Goal: Book appointment/travel/reservation

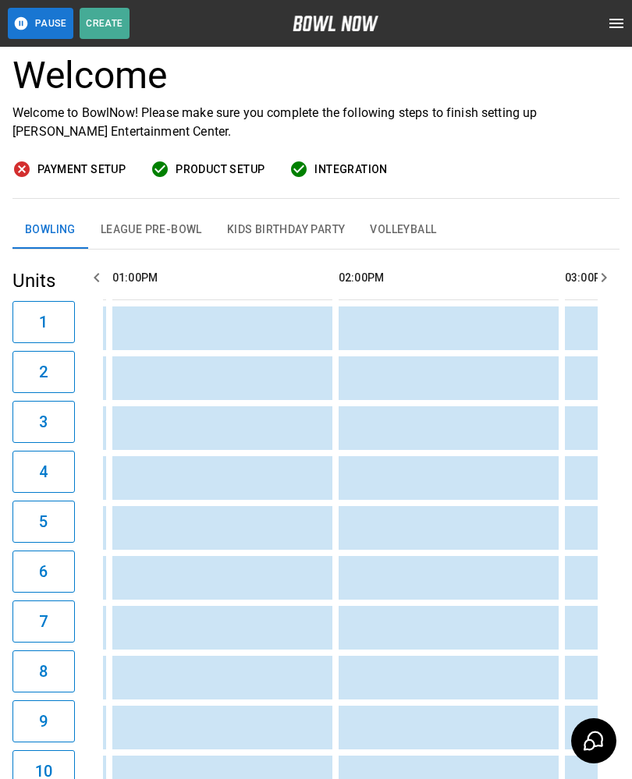
click at [425, 572] on td "sticky table" at bounding box center [428, 578] width 51 height 44
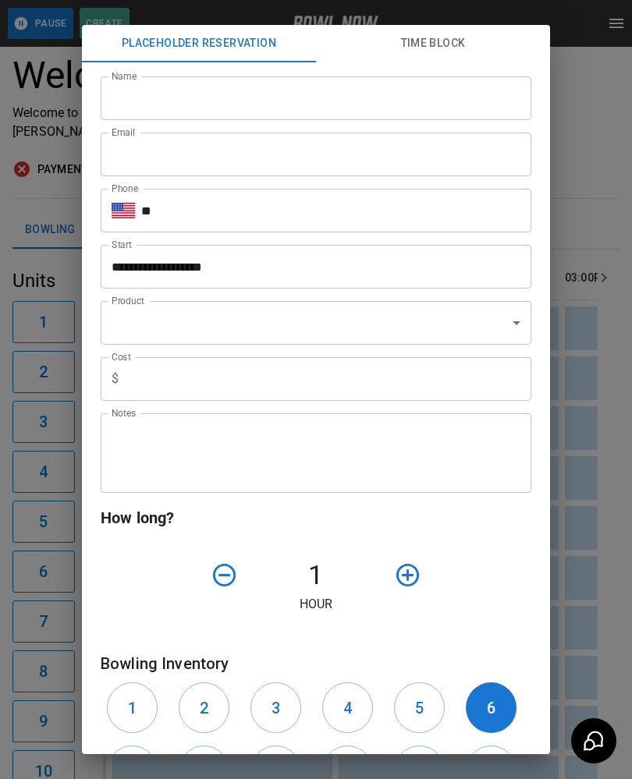
click at [608, 537] on div "**********" at bounding box center [316, 389] width 632 height 779
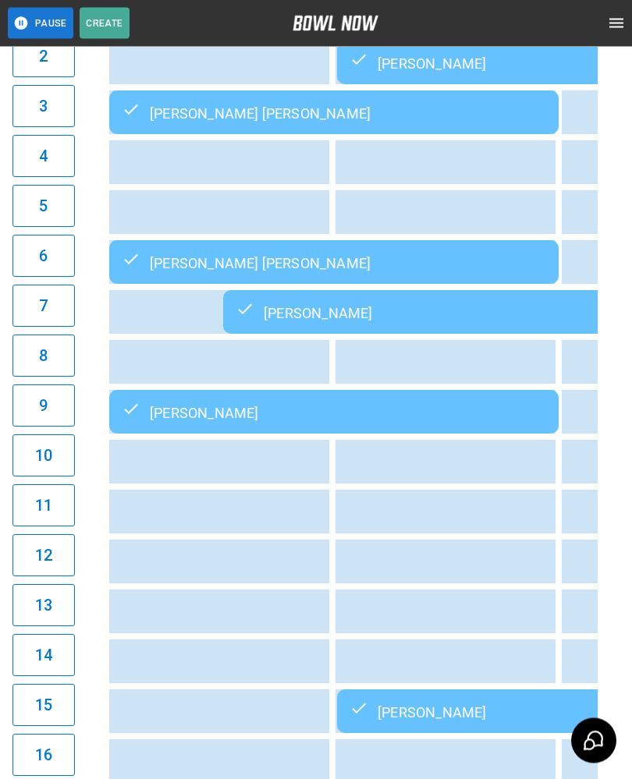
scroll to position [531, 0]
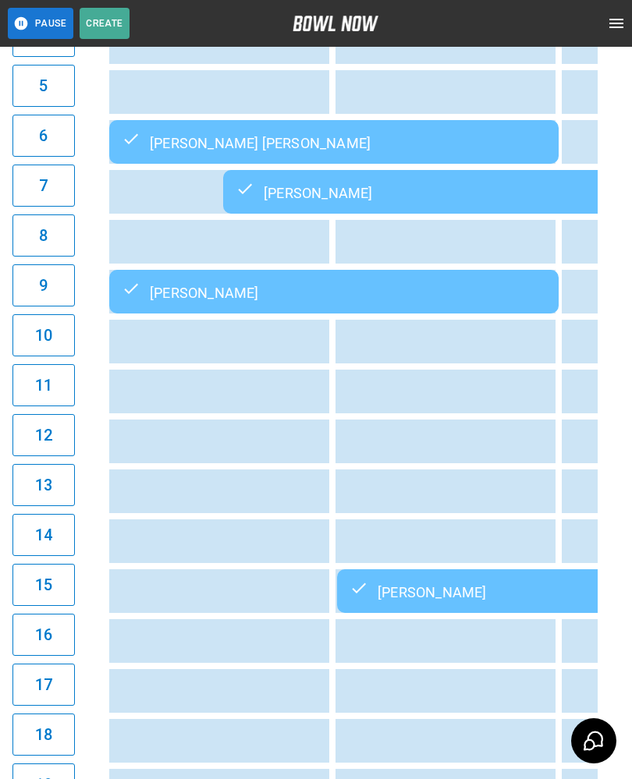
click at [420, 583] on td "[PERSON_NAME]" at bounding box center [561, 591] width 449 height 44
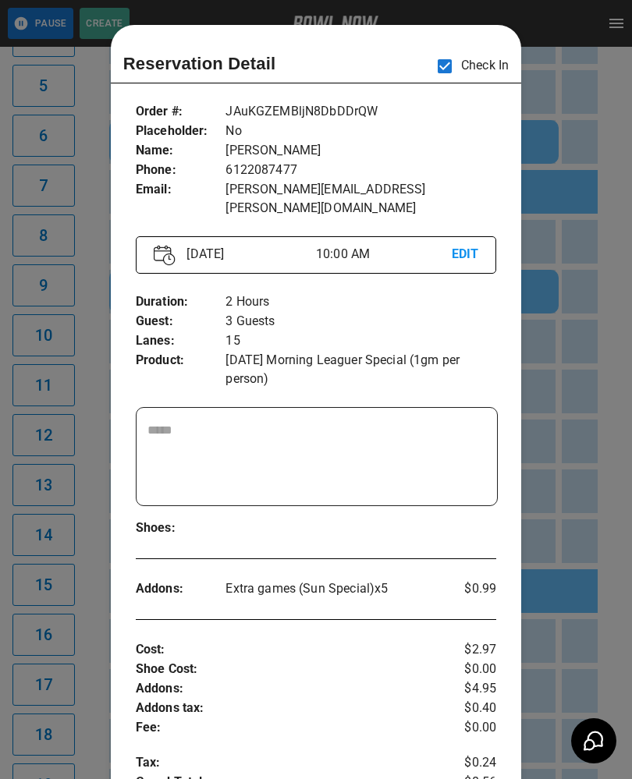
scroll to position [25, 0]
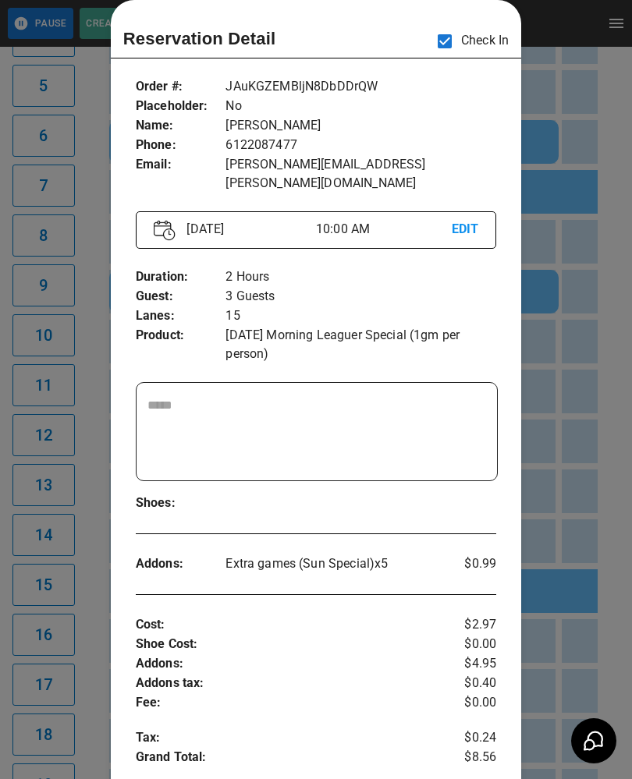
click at [573, 567] on div at bounding box center [316, 389] width 632 height 779
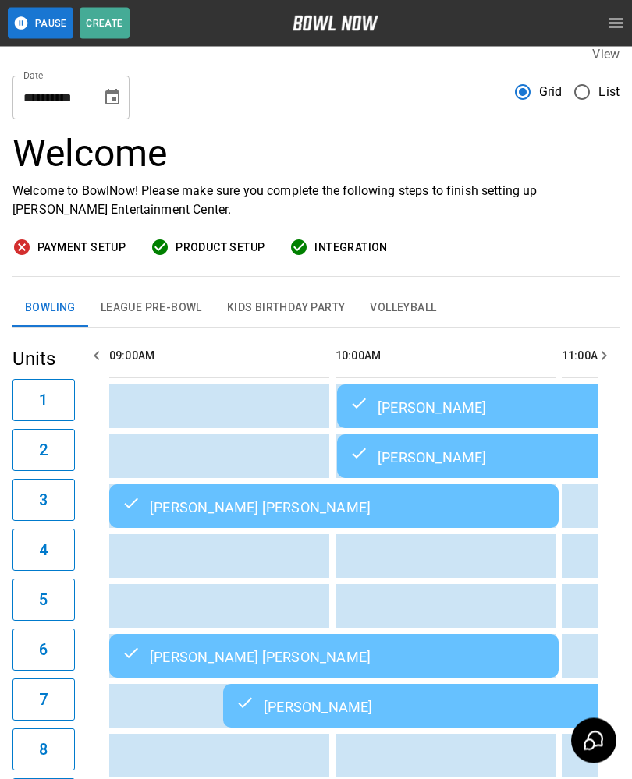
scroll to position [0, 0]
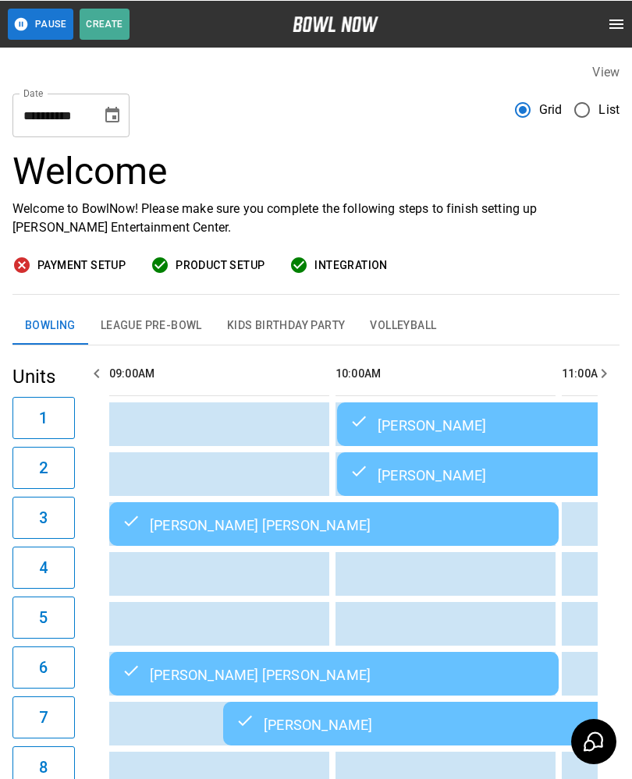
click at [112, 115] on icon "Choose date, selected date is Aug 31, 2025" at bounding box center [112, 114] width 19 height 19
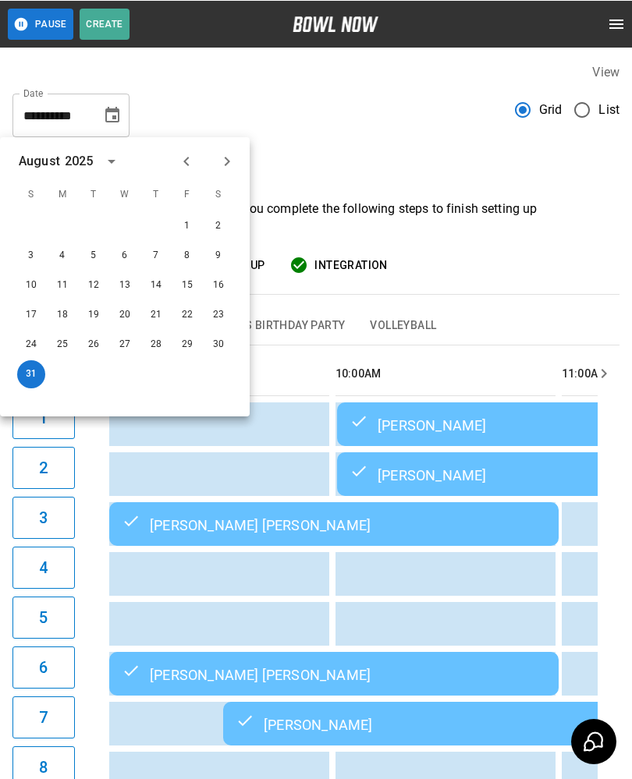
click at [229, 161] on icon "Next month" at bounding box center [227, 160] width 5 height 9
click at [30, 245] on button "7" at bounding box center [31, 255] width 28 height 28
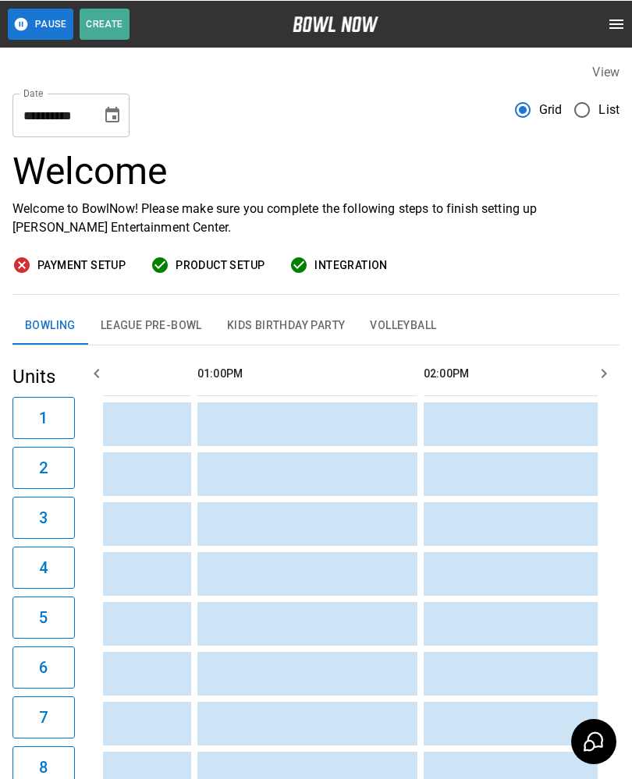
scroll to position [0, 962]
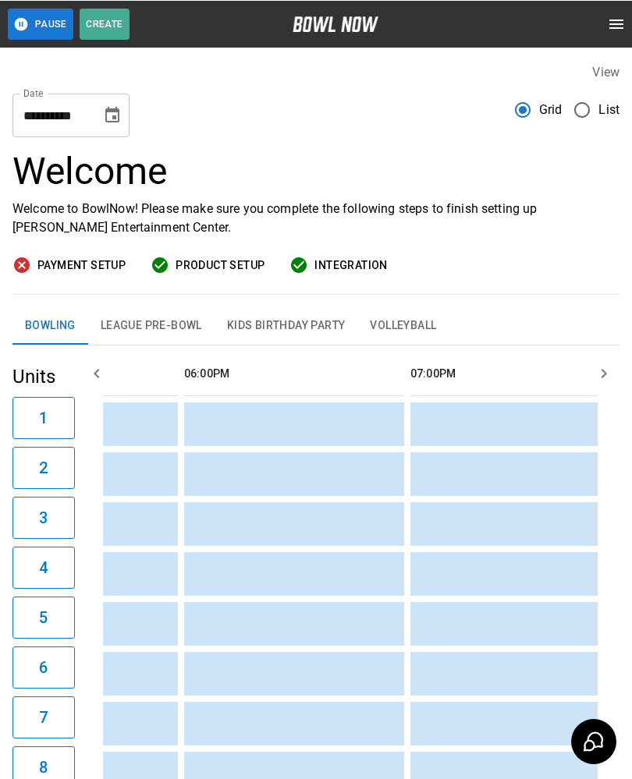
click at [110, 115] on icon "Choose date, selected date is Sep 7, 2025" at bounding box center [112, 114] width 19 height 19
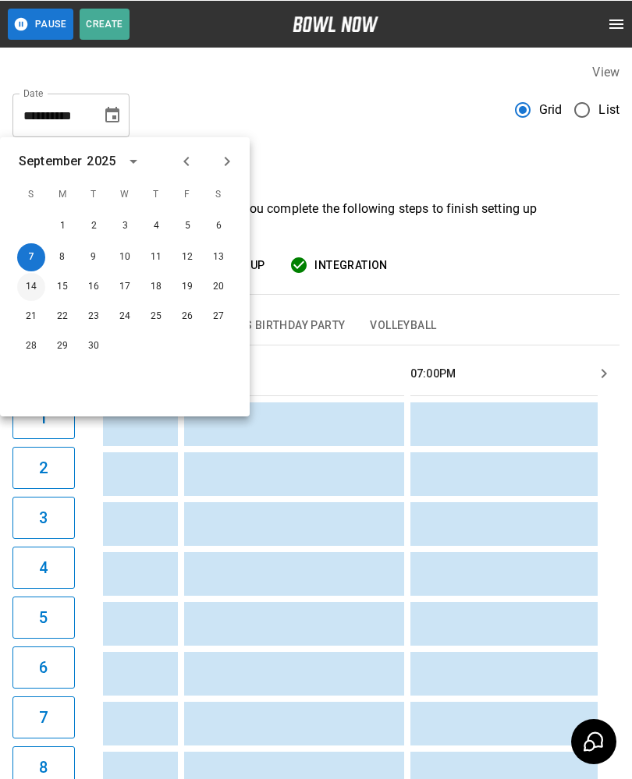
click at [33, 282] on button "14" at bounding box center [31, 286] width 28 height 28
type input "**********"
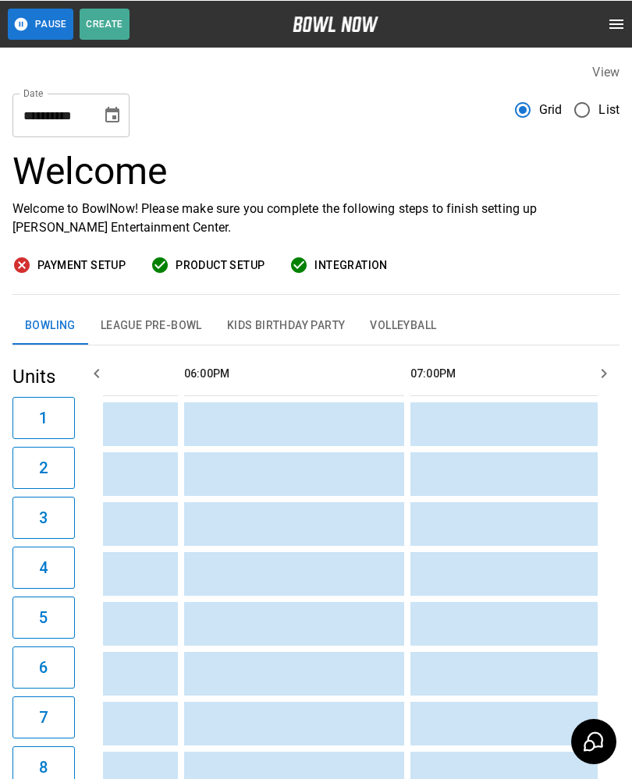
click at [354, 558] on td "sticky table" at bounding box center [337, 574] width 51 height 44
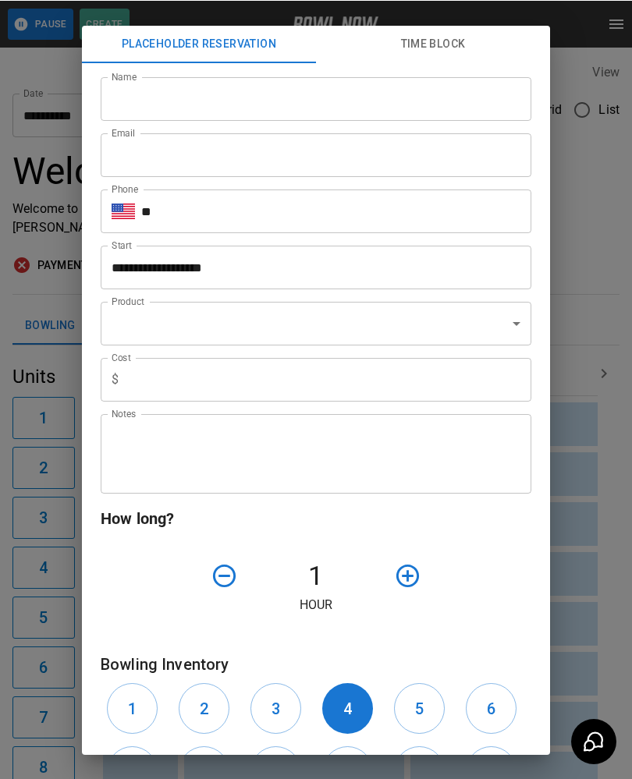
click at [601, 532] on div "**********" at bounding box center [316, 389] width 632 height 779
